Goal: Task Accomplishment & Management: Manage account settings

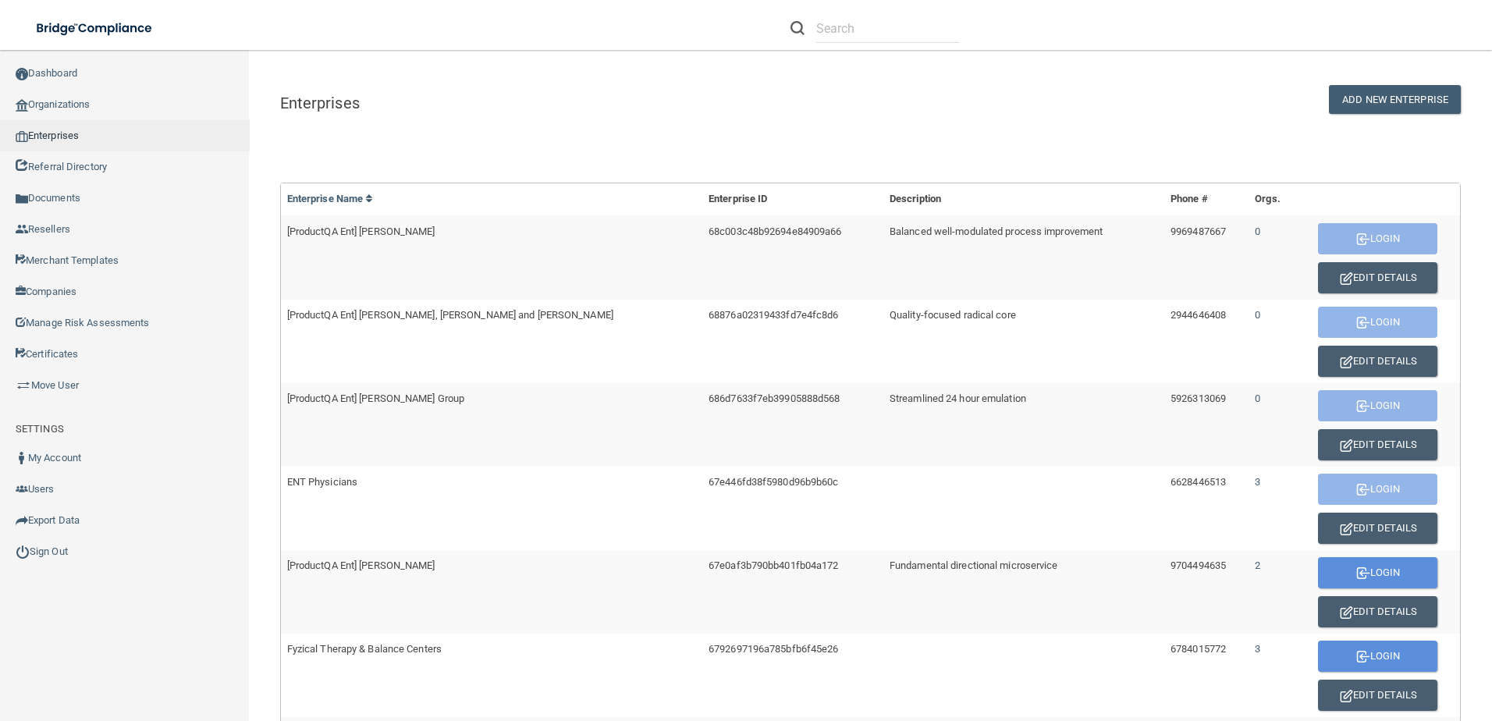
click at [100, 146] on link "Enterprises" at bounding box center [125, 135] width 250 height 31
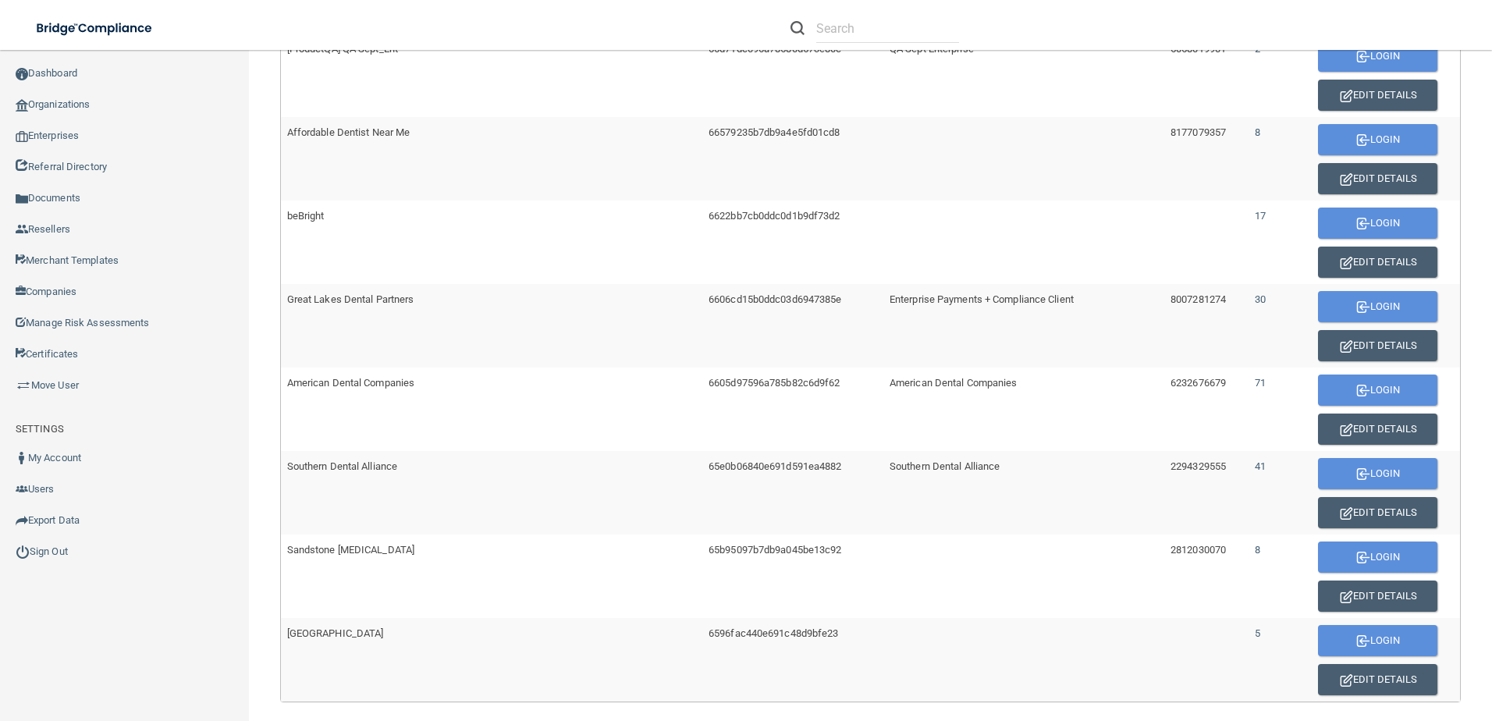
scroll to position [858, 0]
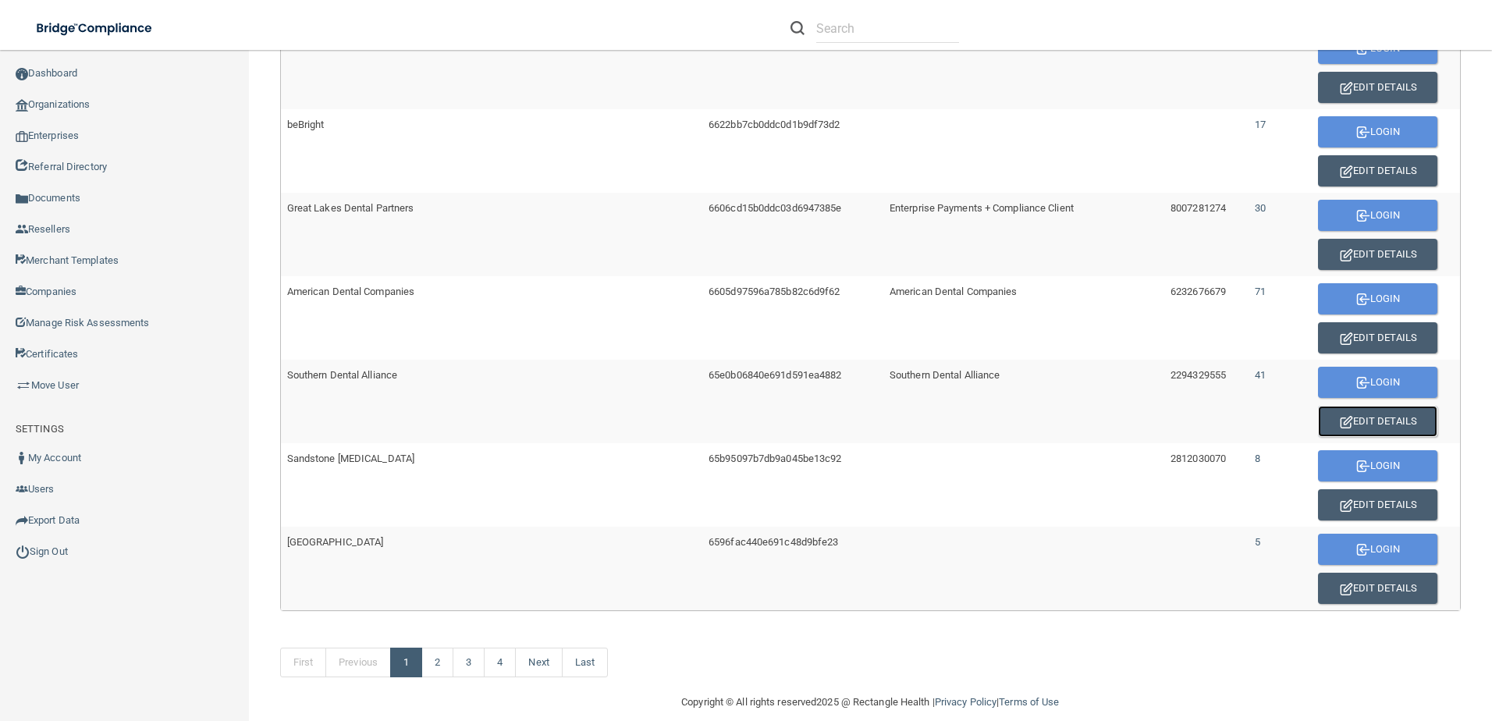
click at [1348, 419] on button "Edit Details" at bounding box center [1377, 421] width 119 height 31
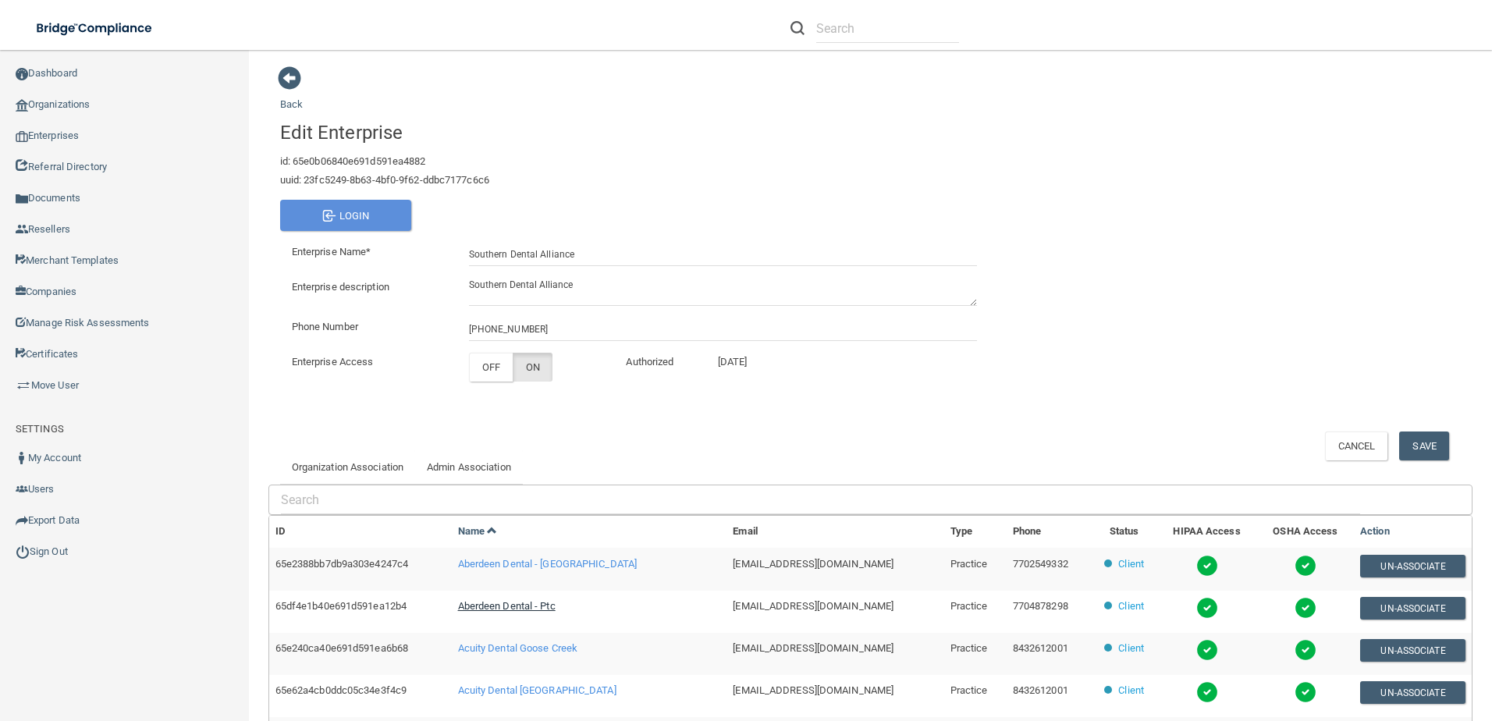
click at [507, 602] on span "Aberdeen Dental - Ptc" at bounding box center [507, 606] width 98 height 12
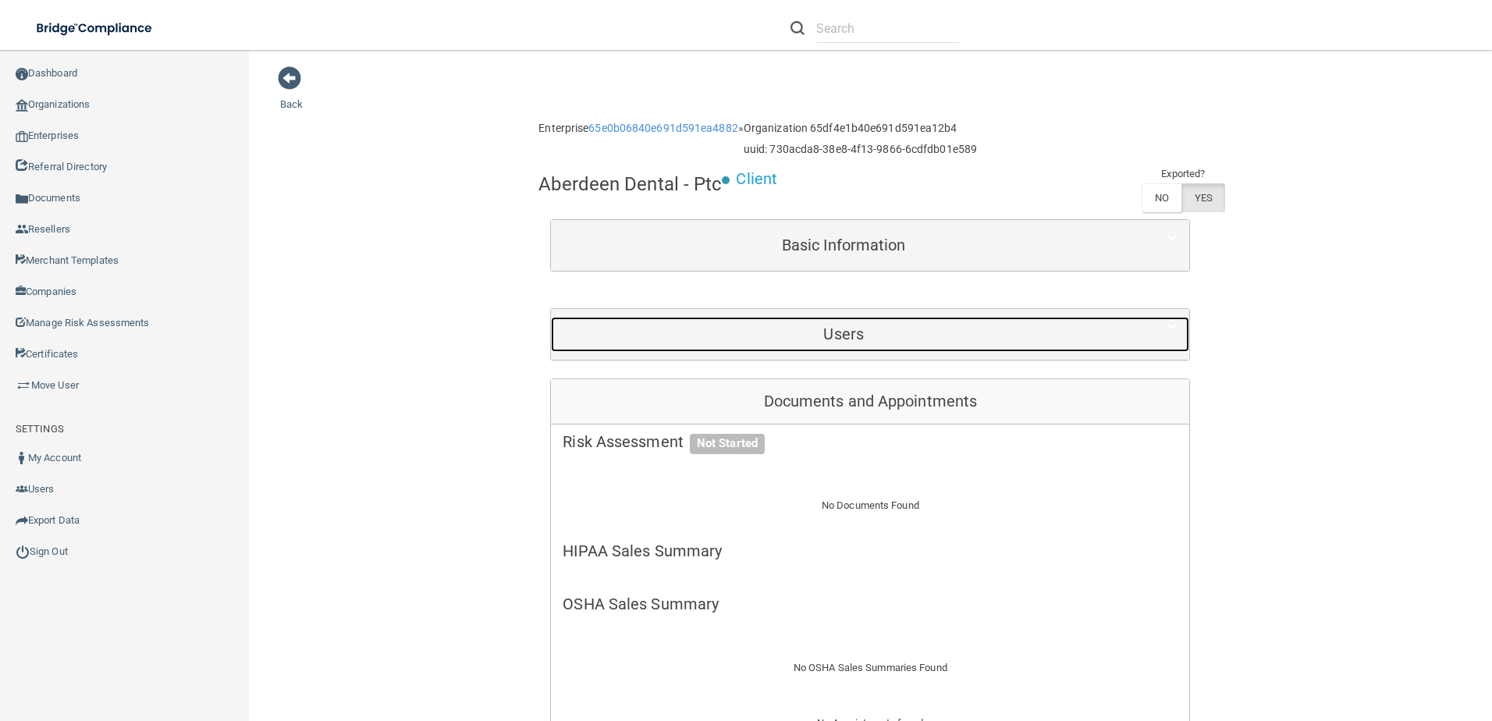
click at [879, 337] on h5 "Users" at bounding box center [844, 333] width 562 height 17
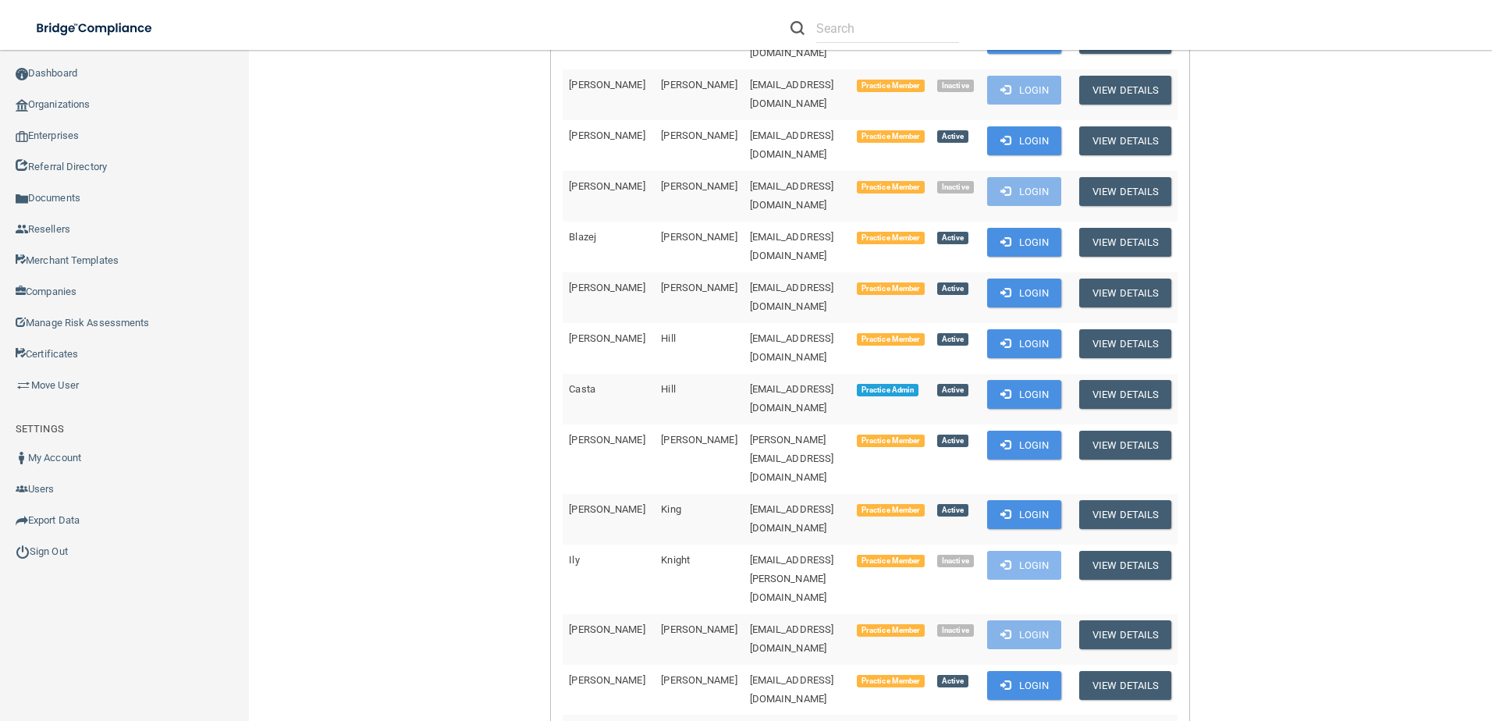
scroll to position [1014, 0]
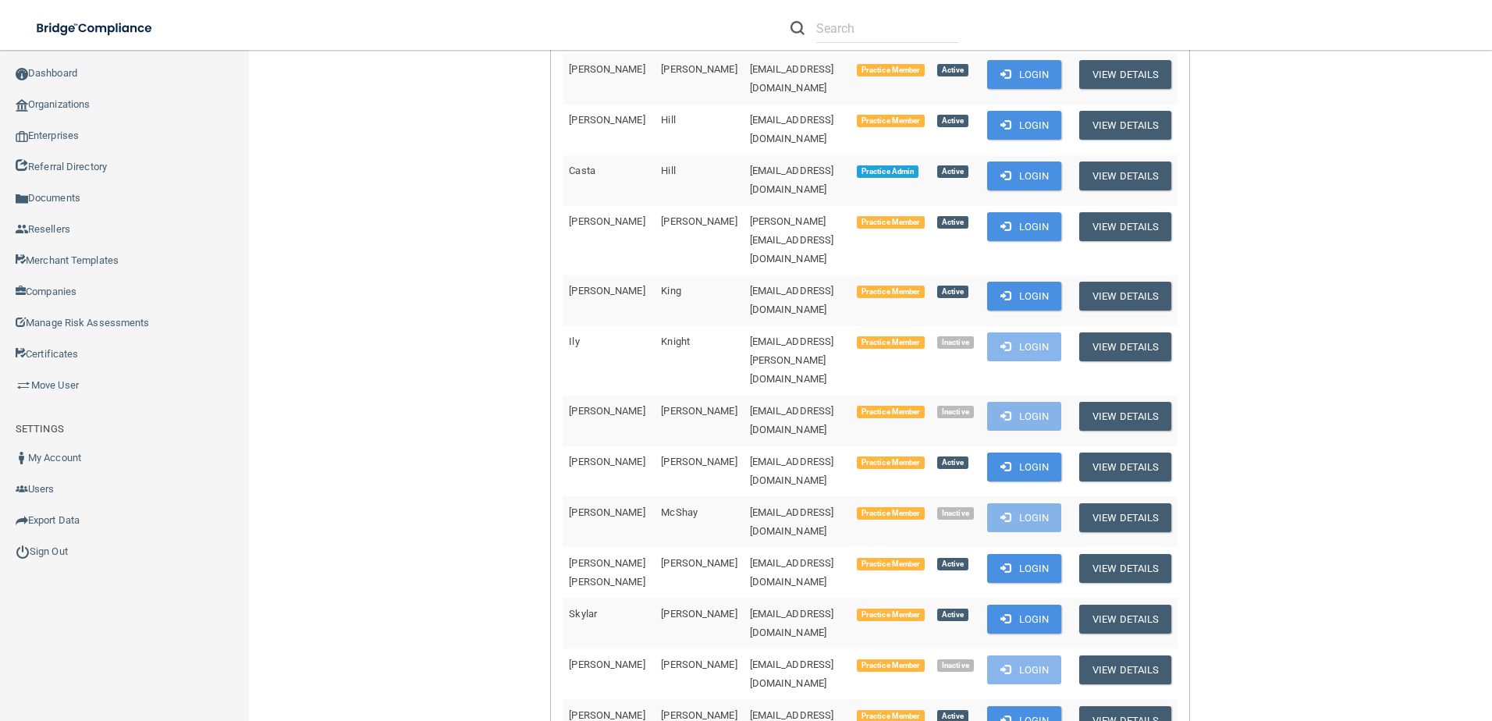
drag, startPoint x: 778, startPoint y: 650, endPoint x: 671, endPoint y: 653, distance: 107.0
drag, startPoint x: 671, startPoint y: 653, endPoint x: 699, endPoint y: 652, distance: 28.1
copy tr "[EMAIL_ADDRESS][DOMAIN_NAME]"
click at [79, 387] on link "Move User" at bounding box center [125, 385] width 250 height 31
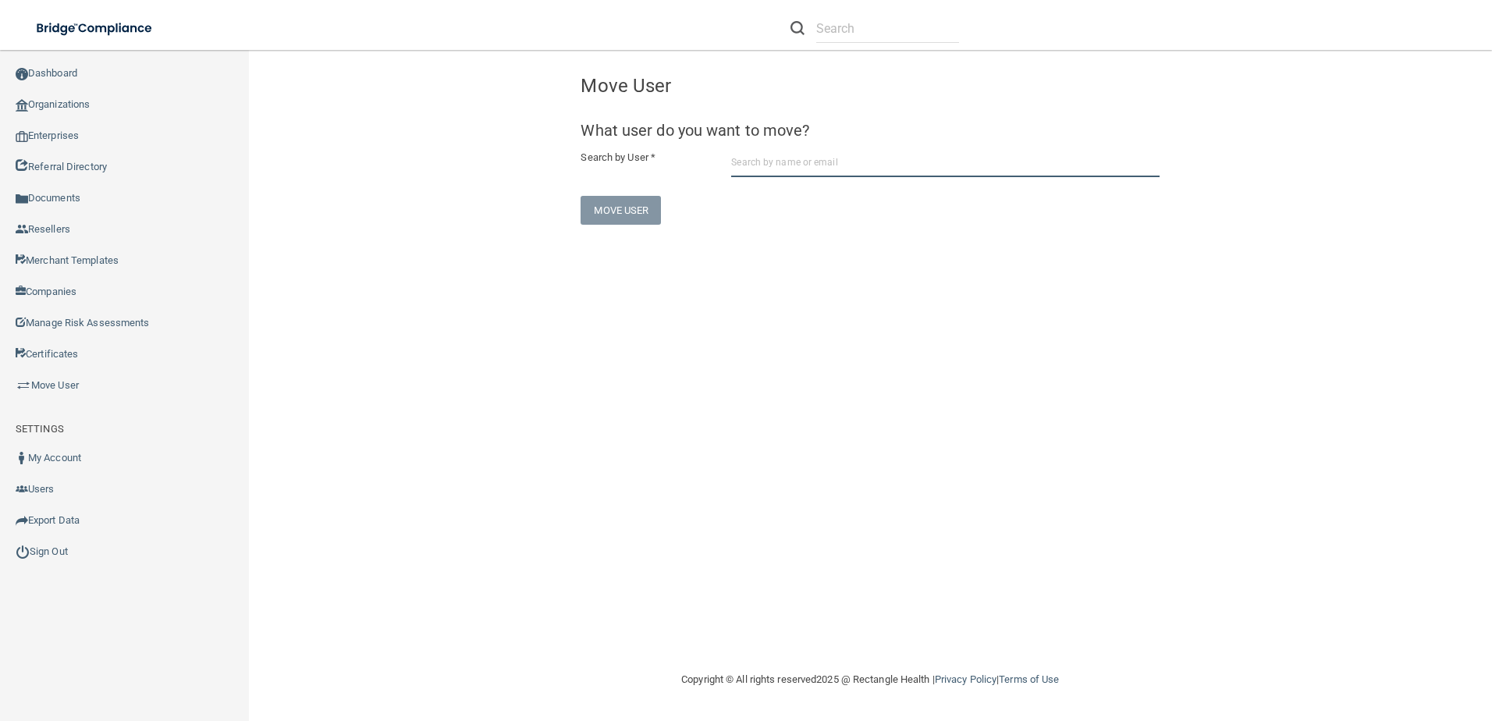
click at [833, 167] on input "text" at bounding box center [945, 162] width 428 height 29
paste input "[EMAIL_ADDRESS][DOMAIN_NAME]"
click at [832, 202] on div "[PERSON_NAME] Aberdeen Dental - Ptc" at bounding box center [918, 200] width 337 height 13
type input "[PERSON_NAME]"
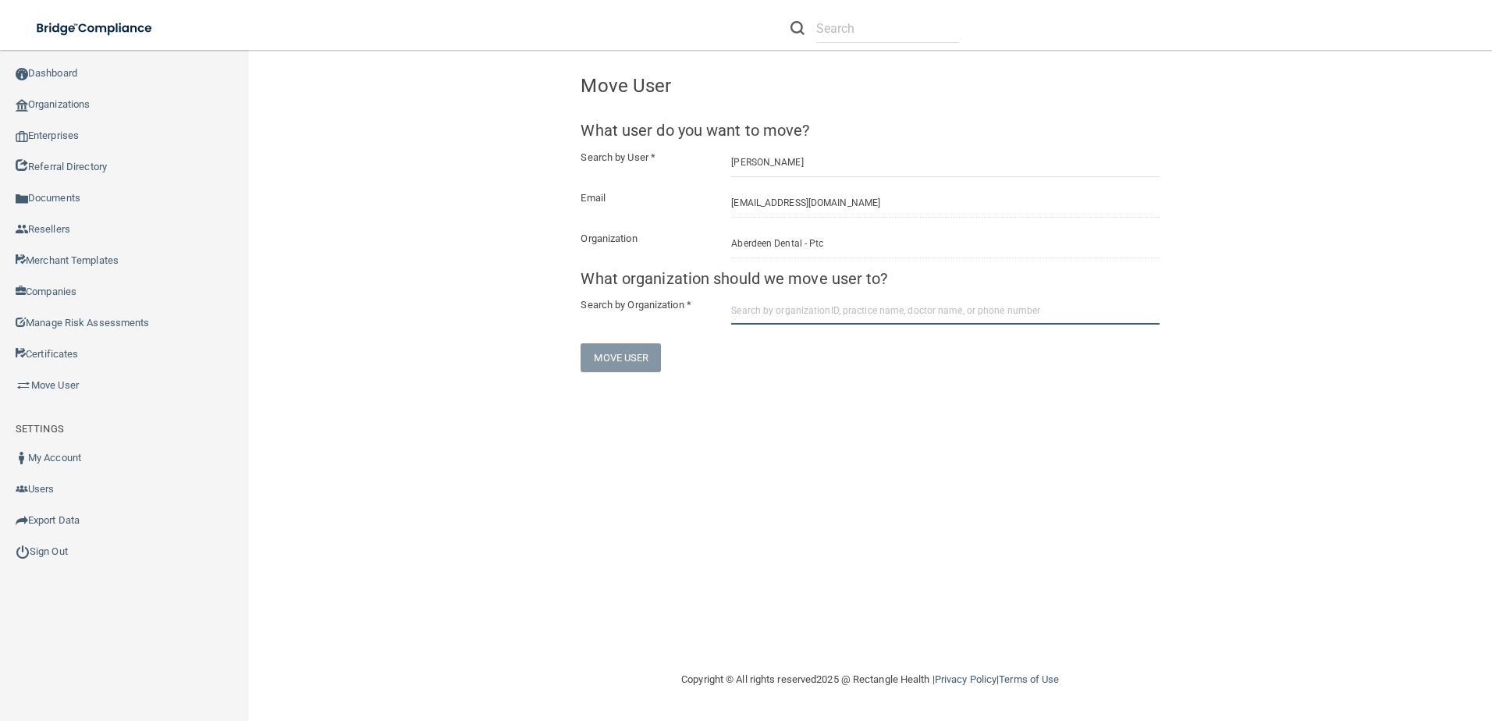
click at [789, 300] on input "text" at bounding box center [945, 310] width 428 height 29
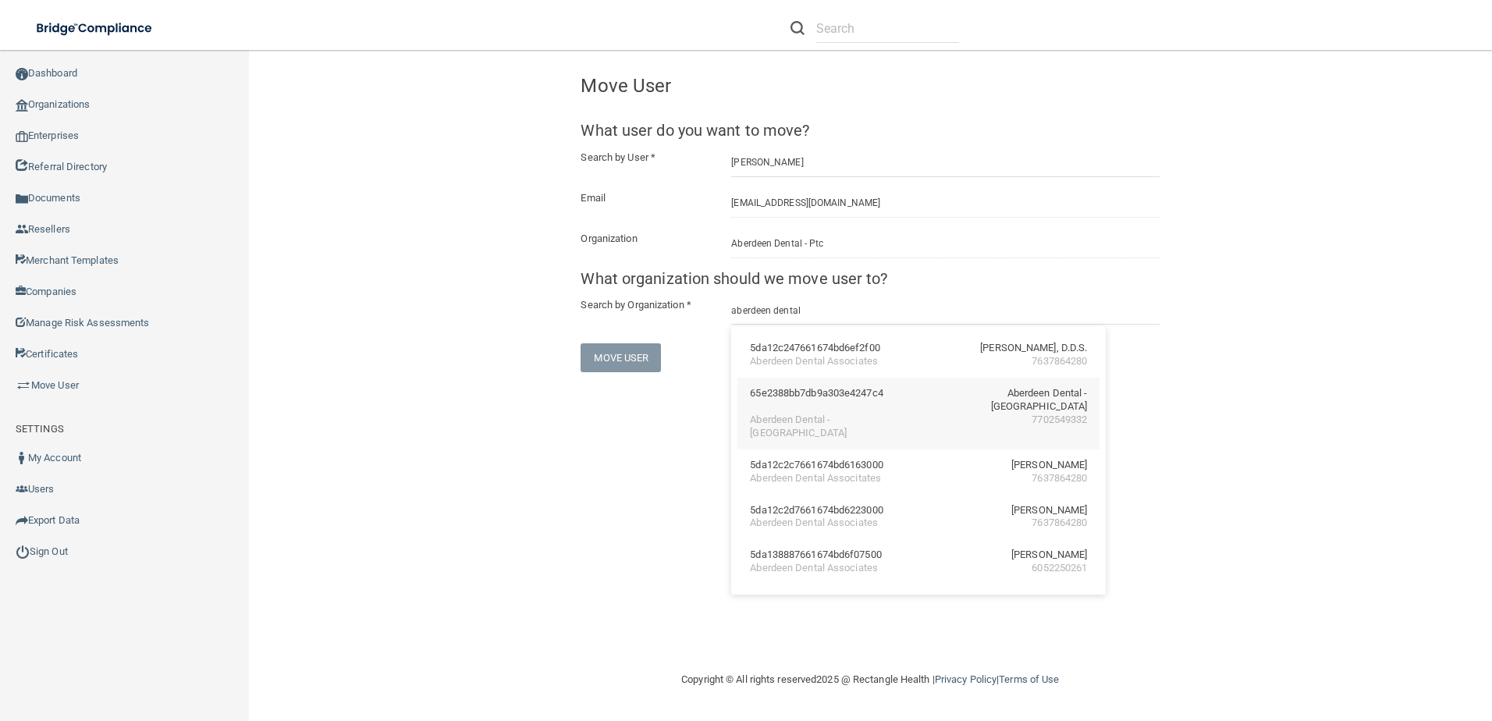
click at [811, 414] on div "Aberdeen Dental - [GEOGRAPHIC_DATA]" at bounding box center [817, 427] width 135 height 27
type input "Aberdeen Dental - [GEOGRAPHIC_DATA]"
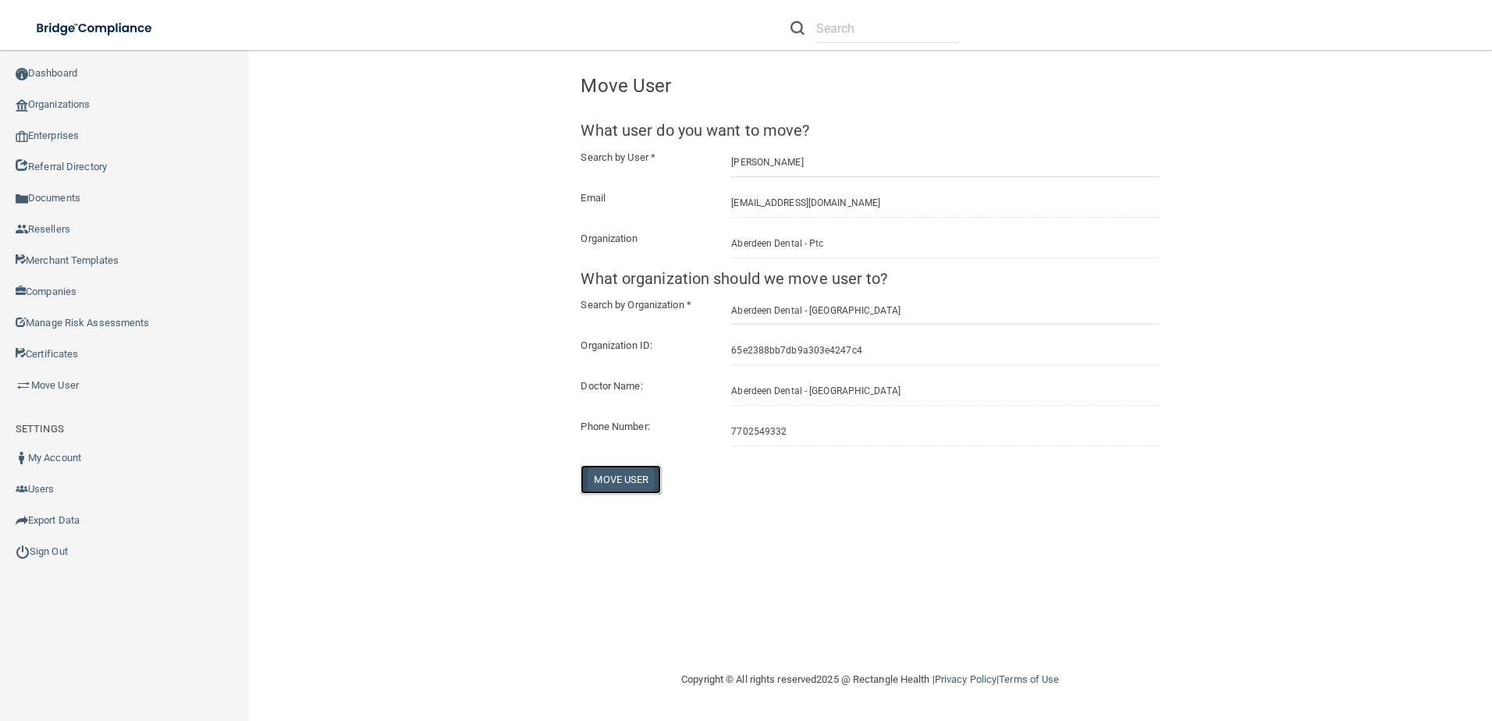
click at [638, 477] on button "Move User" at bounding box center [621, 479] width 80 height 29
